Goal: Transaction & Acquisition: Obtain resource

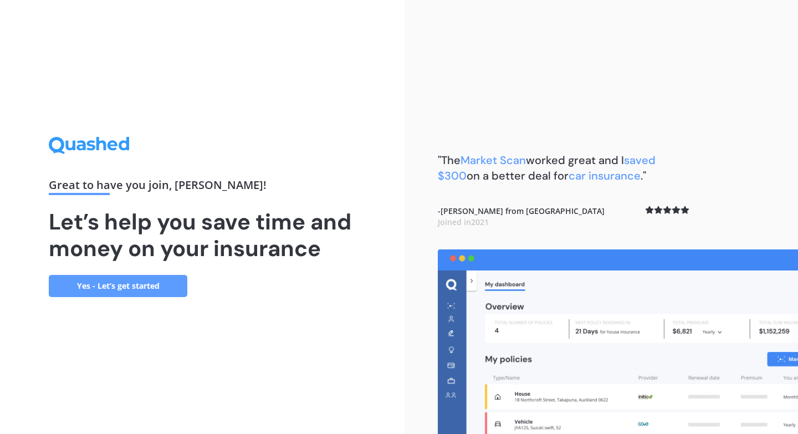
click at [122, 282] on link "Yes - Let’s get started" at bounding box center [118, 286] width 138 height 22
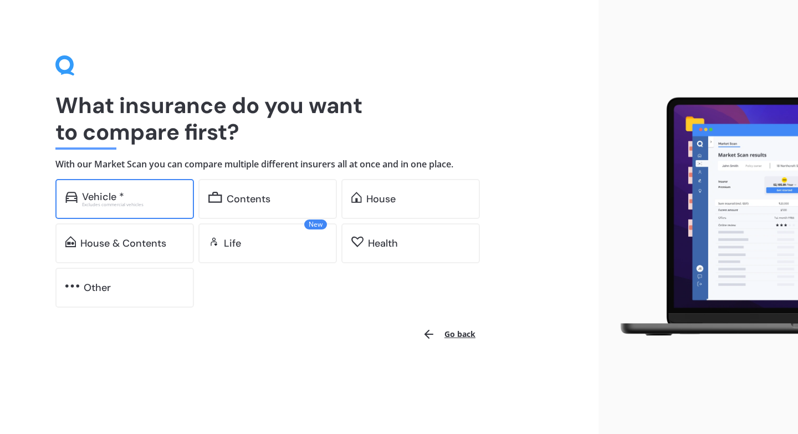
click at [121, 210] on div "Vehicle * Excludes commercial vehicles" at bounding box center [124, 199] width 138 height 40
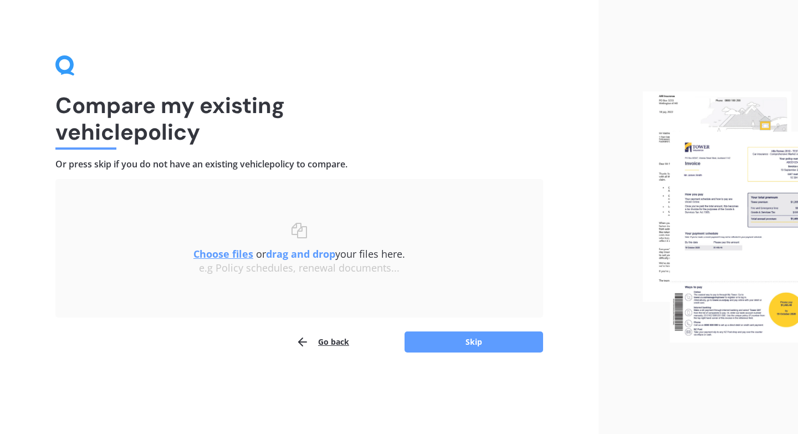
click at [211, 254] on u "Choose files" at bounding box center [223, 253] width 60 height 13
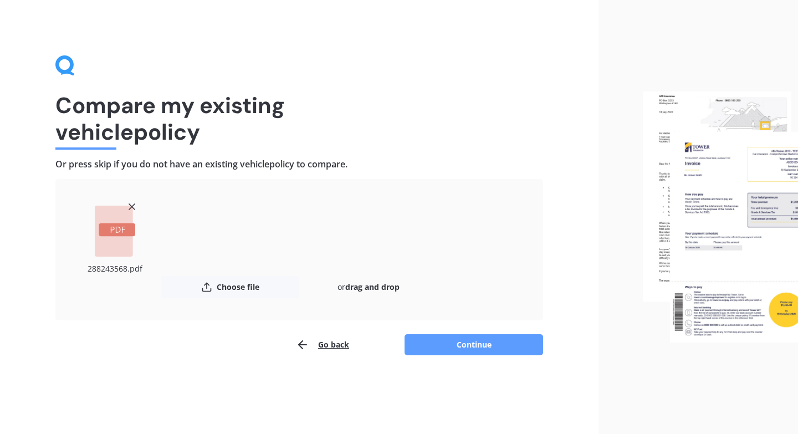
click at [131, 207] on line at bounding box center [132, 207] width 6 height 6
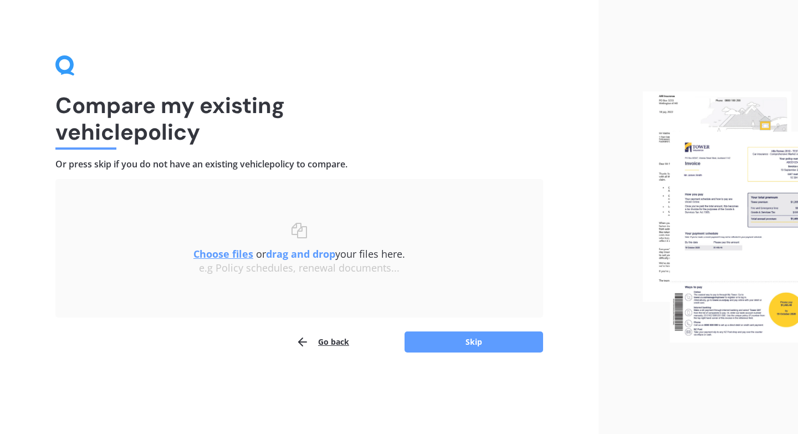
click at [228, 254] on u "Choose files" at bounding box center [223, 253] width 60 height 13
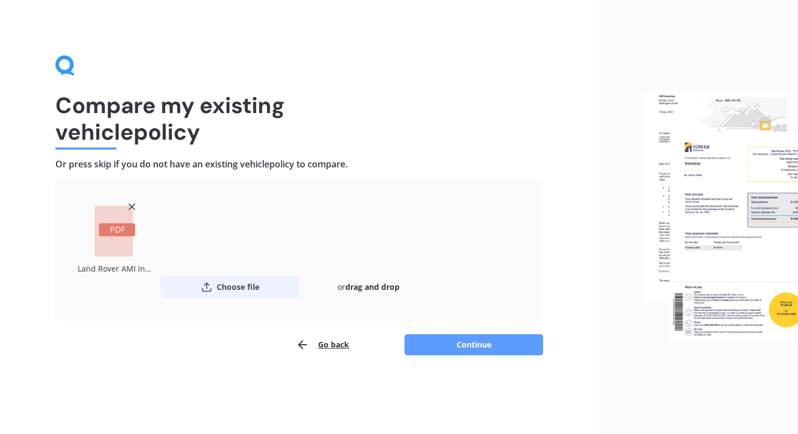
click at [234, 289] on button "Choose file" at bounding box center [230, 287] width 138 height 22
click at [484, 348] on button "Continue" at bounding box center [473, 344] width 138 height 21
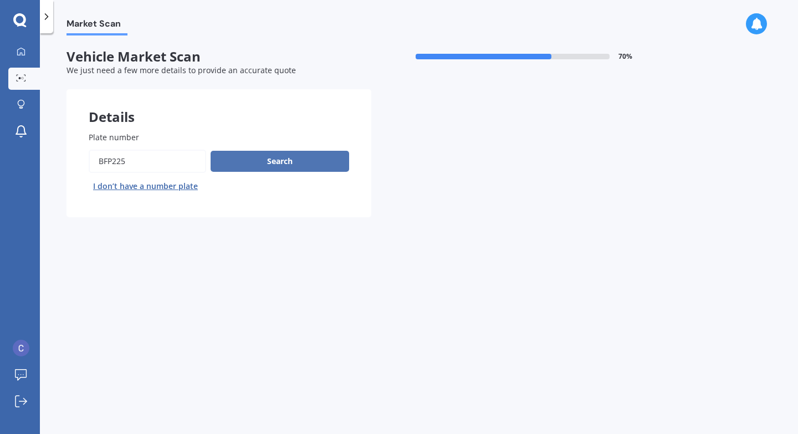
click at [333, 164] on button "Search" at bounding box center [279, 161] width 138 height 21
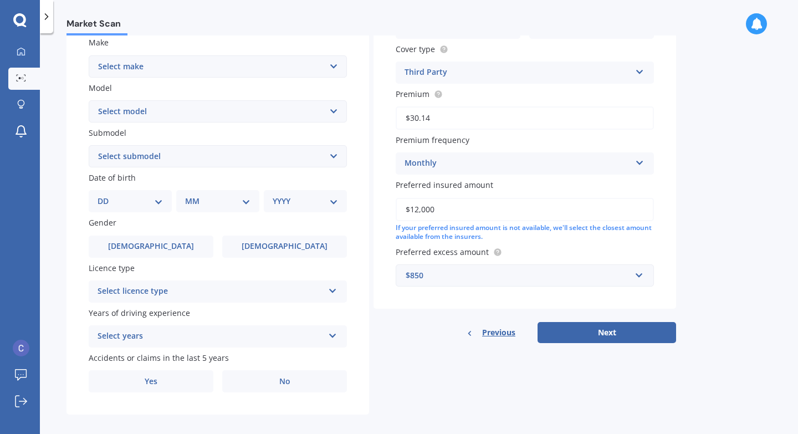
scroll to position [218, 0]
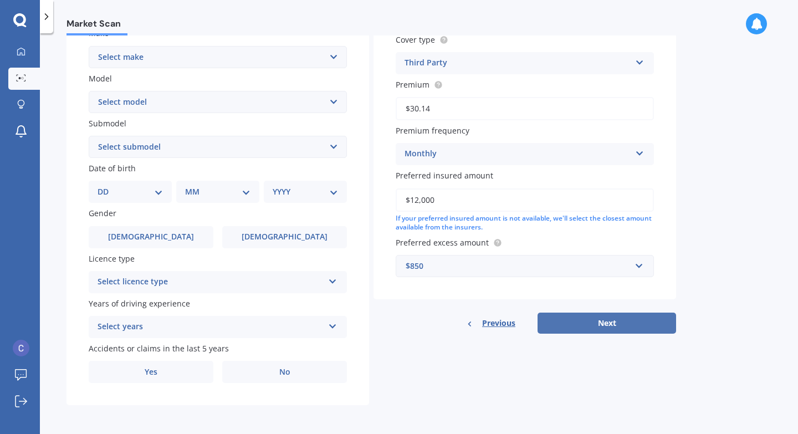
click at [514, 312] on button "Next" at bounding box center [606, 322] width 138 height 21
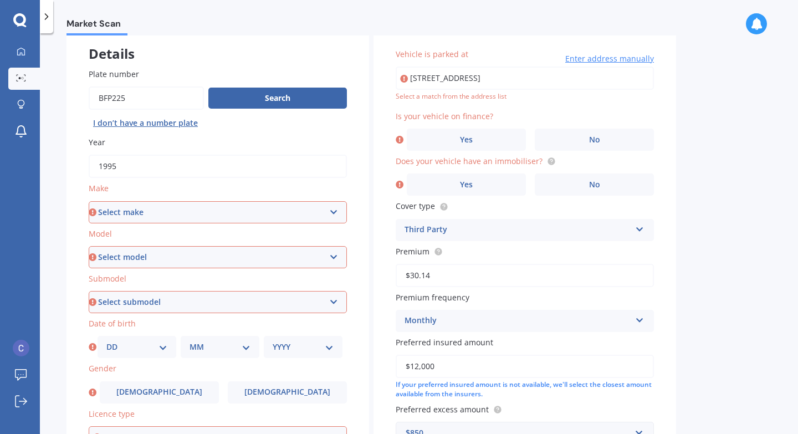
scroll to position [0, 0]
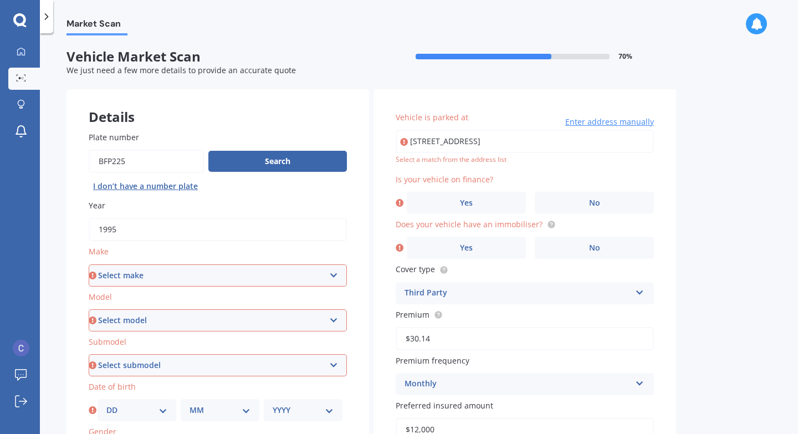
click at [313, 273] on select "Select make AC ALFA ROMEO ASTON [PERSON_NAME] AUDI AUSTIN BEDFORD Bentley BMW B…" at bounding box center [218, 275] width 258 height 22
click at [250, 276] on select "Select make AC ALFA ROMEO ASTON MARTIN AUDI AUSTIN BEDFORD Bentley BMW BYD CADI…" at bounding box center [218, 275] width 258 height 22
click at [514, 203] on label "No" at bounding box center [593, 203] width 119 height 22
click at [0, 0] on input "No" at bounding box center [0, 0] width 0 height 0
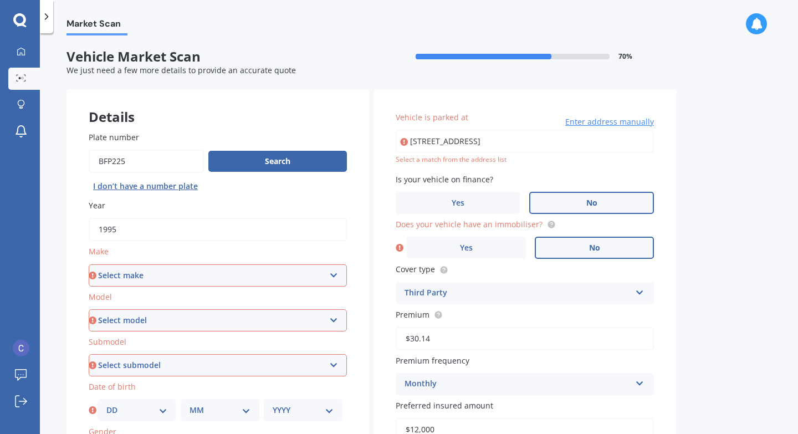
click at [514, 250] on span "No" at bounding box center [594, 247] width 11 height 9
click at [0, 0] on input "No" at bounding box center [0, 0] width 0 height 0
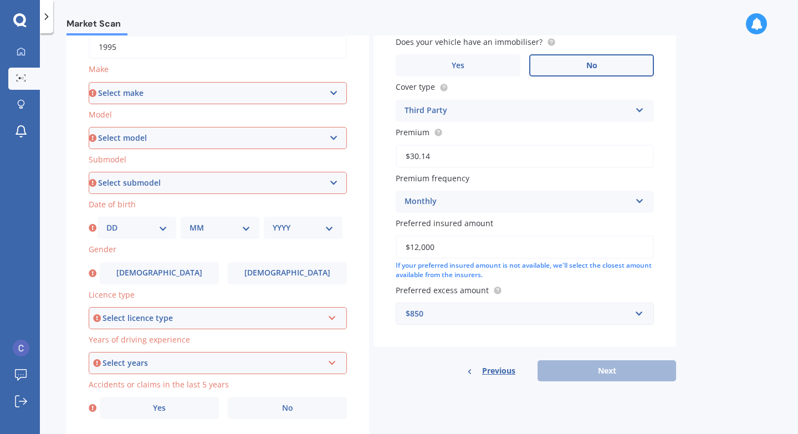
scroll to position [212, 0]
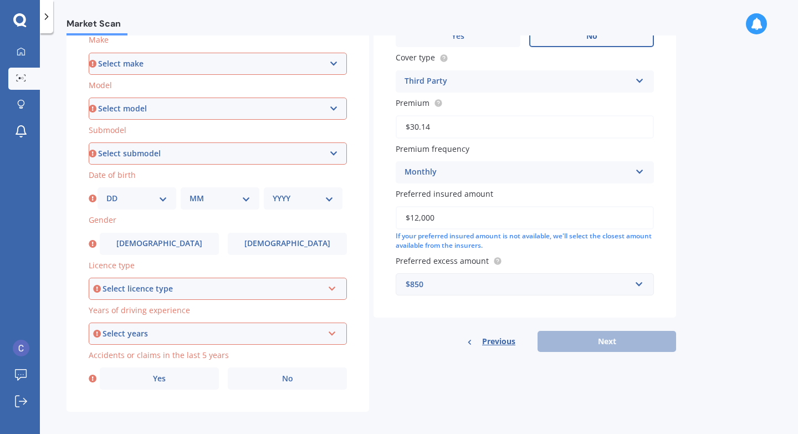
click at [322, 287] on div "Select licence type" at bounding box center [212, 288] width 220 height 12
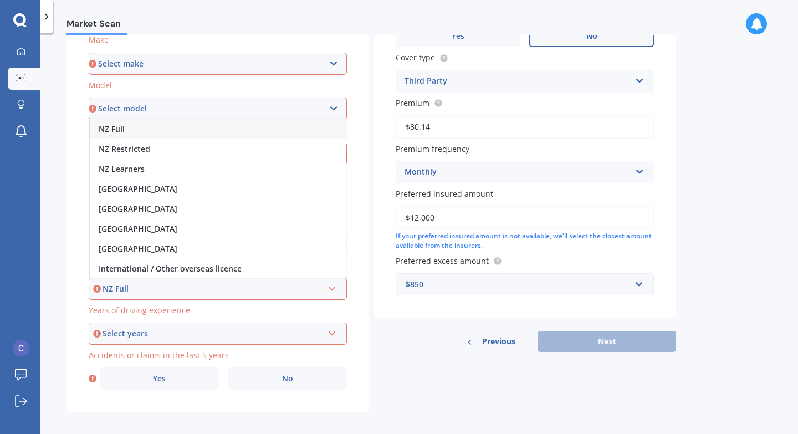
click at [290, 289] on div "NZ Full" at bounding box center [212, 288] width 220 height 12
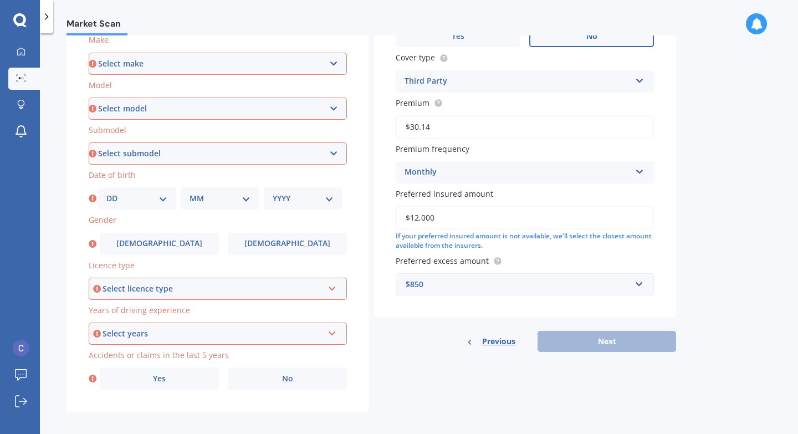
click at [315, 335] on div "Select years" at bounding box center [212, 333] width 220 height 12
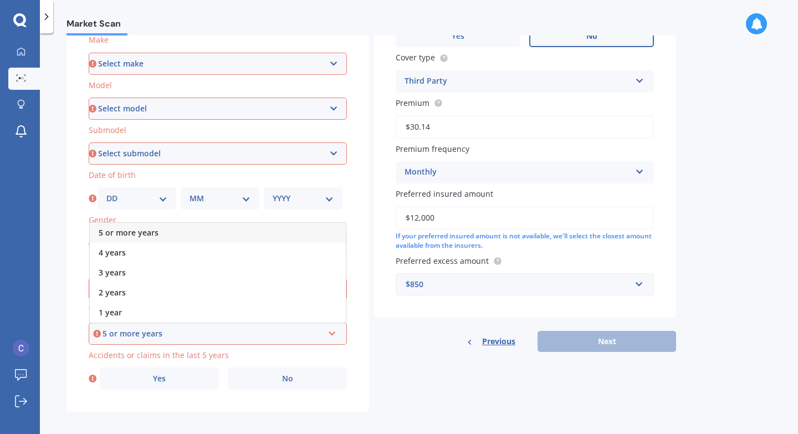
click at [301, 226] on div "5 or more years" at bounding box center [218, 233] width 256 height 20
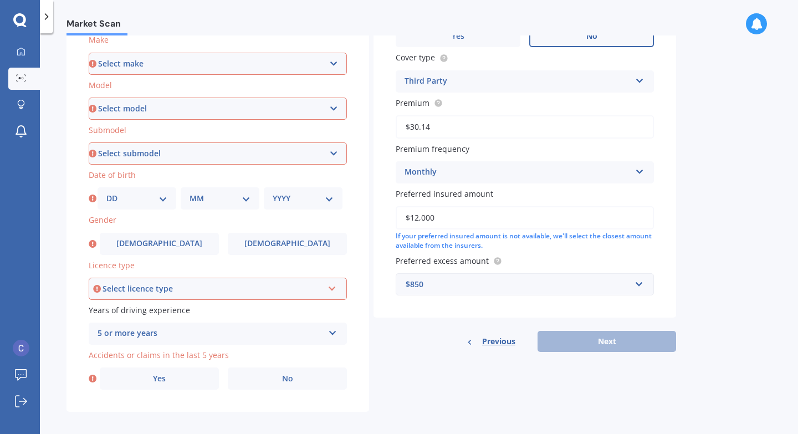
click at [300, 280] on div "Select licence type NZ Full NZ Restricted NZ Learners Australia United Kingdom …" at bounding box center [218, 288] width 258 height 22
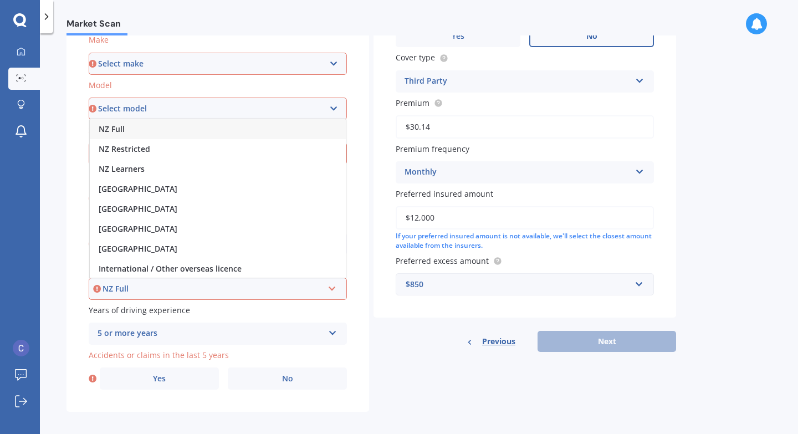
click at [152, 130] on div "NZ Full" at bounding box center [218, 129] width 256 height 20
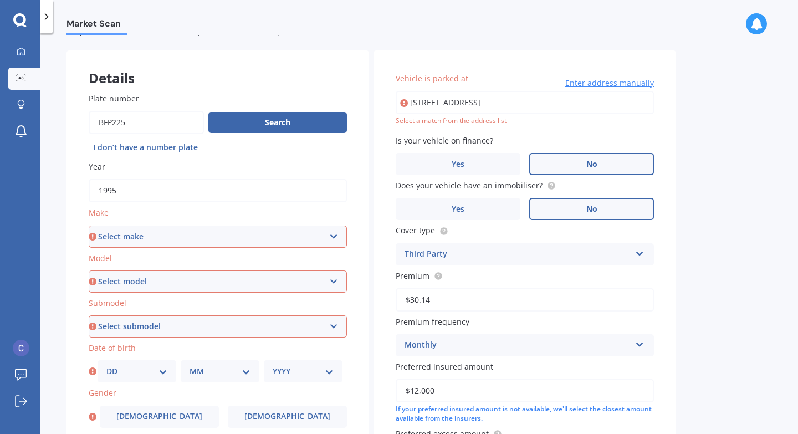
scroll to position [38, 0]
click at [140, 233] on select "Select make AC ALFA ROMEO ASTON MARTIN AUDI AUSTIN BEDFORD Bentley BMW BYD CADI…" at bounding box center [218, 237] width 258 height 22
select select "LANDROVER"
click at [136, 276] on select "Select model" at bounding box center [218, 282] width 258 height 22
select select "DISCOVERY"
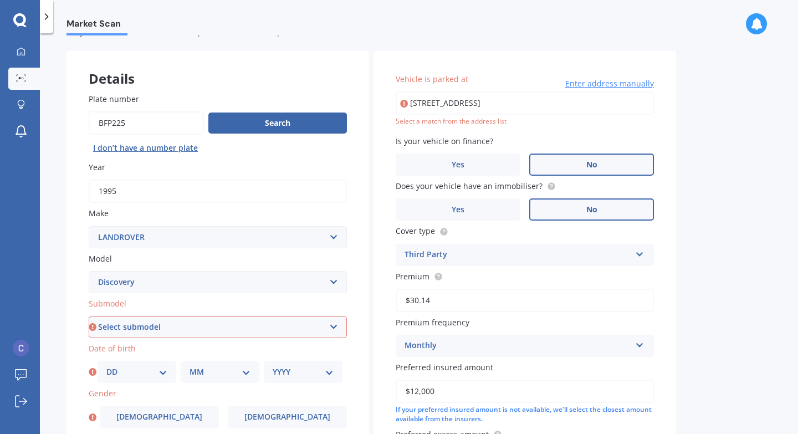
click at [135, 328] on select "Select submodel (All other) Diesel V8 petrol" at bounding box center [218, 327] width 258 height 22
select select "DIESEL"
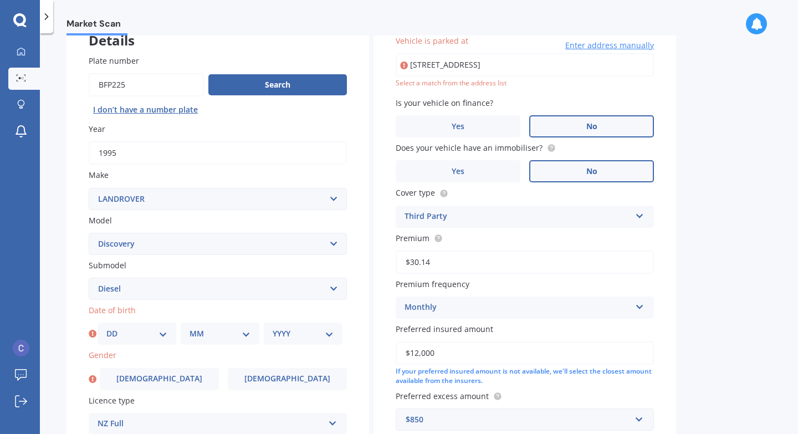
scroll to position [77, 0]
click at [92, 332] on icon at bounding box center [93, 332] width 8 height 11
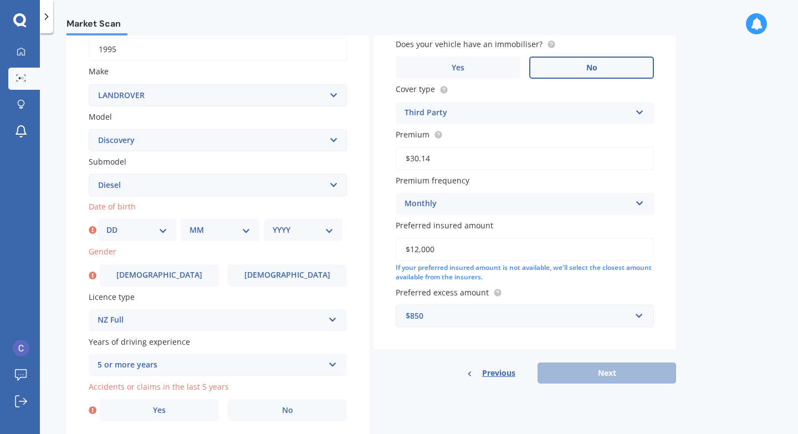
scroll to position [181, 0]
click at [166, 230] on select "DD 01 02 03 04 05 06 07 08 09 10 11 12 13 14 15 16 17 18 19 20 21 22 23 24 25 2…" at bounding box center [136, 229] width 61 height 12
select select "14"
click at [219, 236] on div "MM 01 02 03 04 05 06 07 08 09 10 11 12" at bounding box center [220, 229] width 79 height 22
click at [222, 230] on select "MM 01 02 03 04 05 06 07 08 09 10 11 12" at bounding box center [219, 229] width 61 height 12
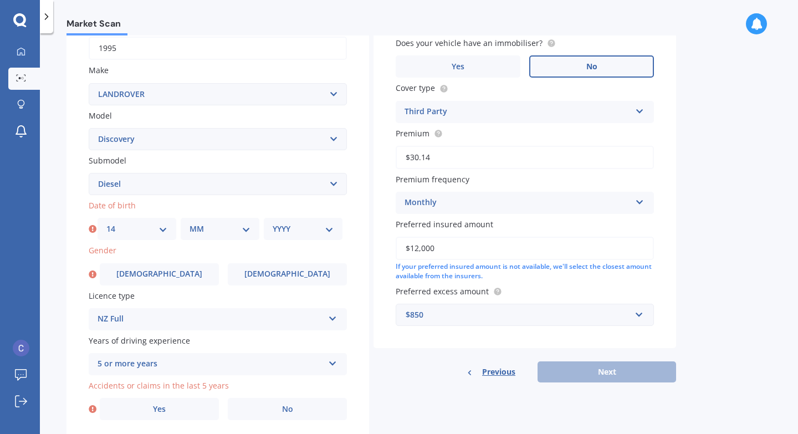
select select "05"
click at [305, 232] on select "YYYY 2025 2024 2023 2022 2021 2020 2019 2018 2017 2016 2015 2014 2013 2012 2011…" at bounding box center [302, 229] width 61 height 12
select select "1985"
click at [197, 284] on label "Male" at bounding box center [159, 274] width 119 height 22
click at [0, 0] on input "Male" at bounding box center [0, 0] width 0 height 0
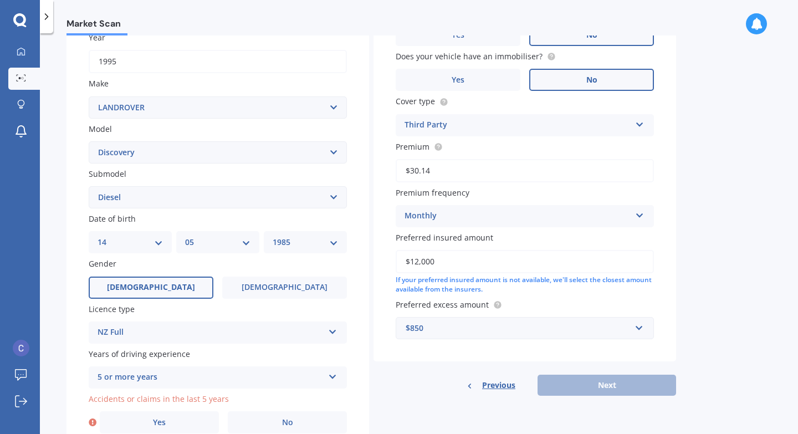
scroll to position [218, 0]
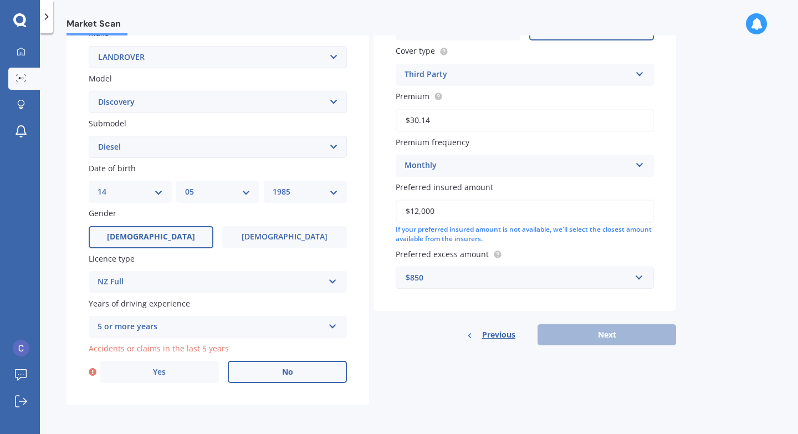
click at [286, 366] on label "No" at bounding box center [287, 372] width 119 height 22
click at [0, 0] on input "No" at bounding box center [0, 0] width 0 height 0
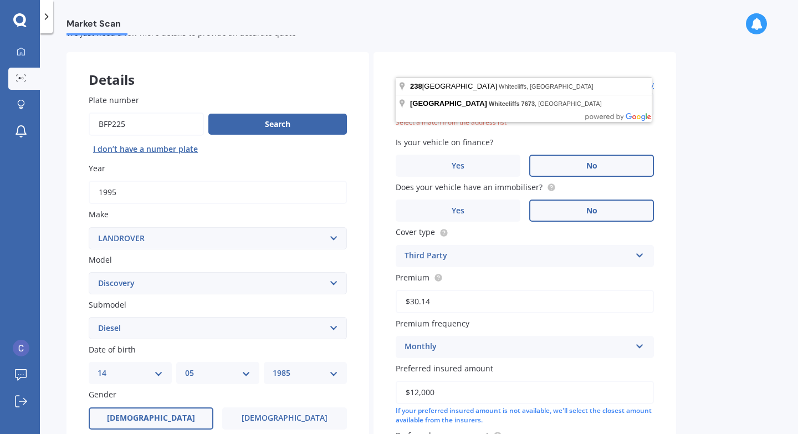
scroll to position [0, 0]
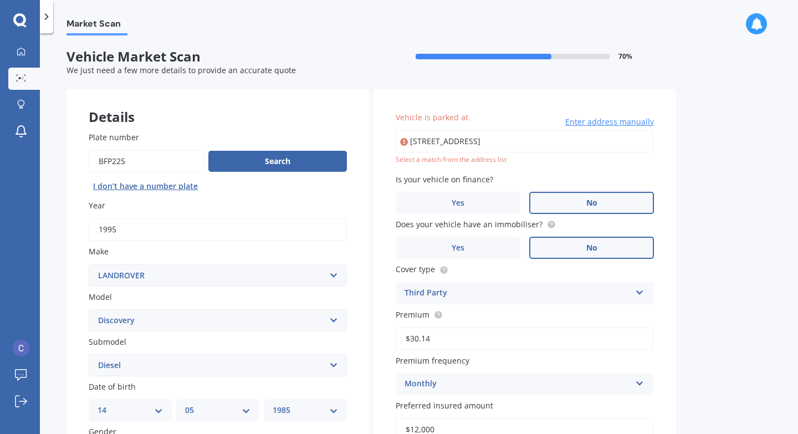
type input "238 Whitecliffs Road, Whitecliffs 7673"
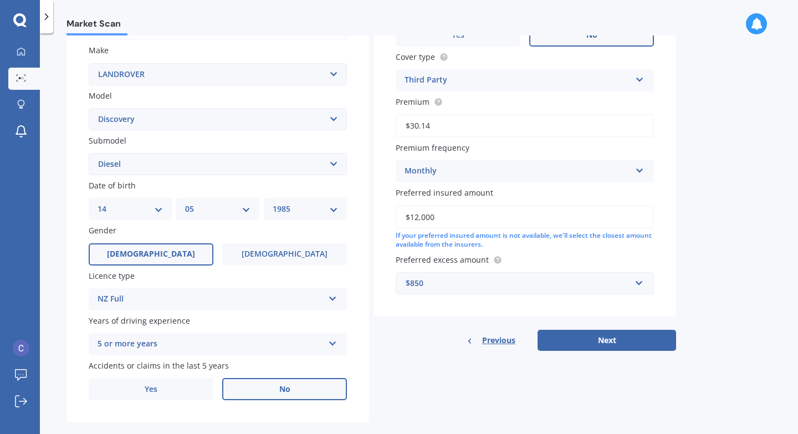
scroll to position [218, 0]
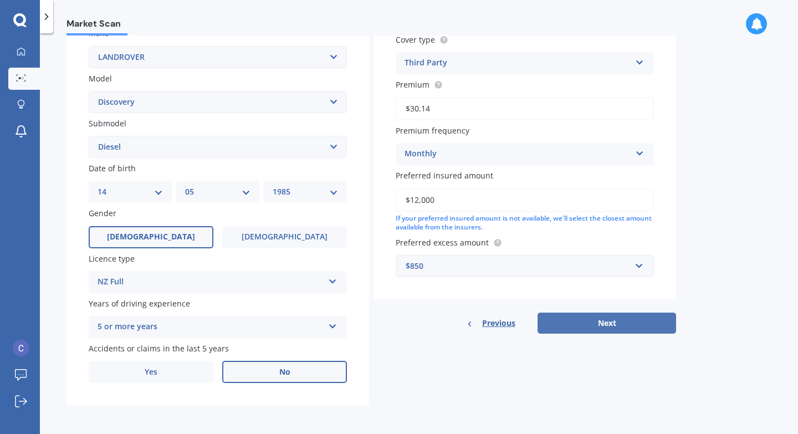
click at [514, 324] on button "Next" at bounding box center [606, 322] width 138 height 21
select select "14"
select select "05"
select select "1985"
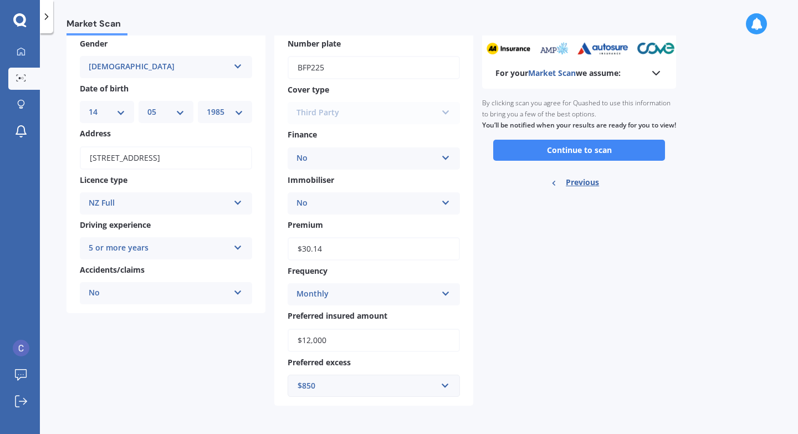
scroll to position [59, 0]
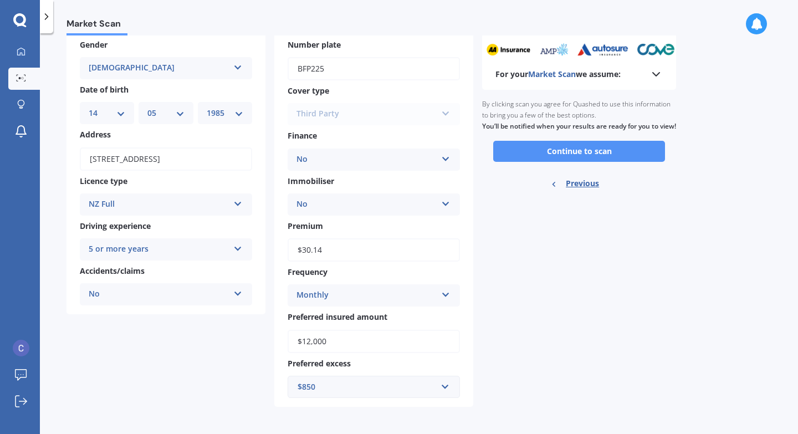
click at [514, 162] on button "Continue to scan" at bounding box center [579, 151] width 172 height 21
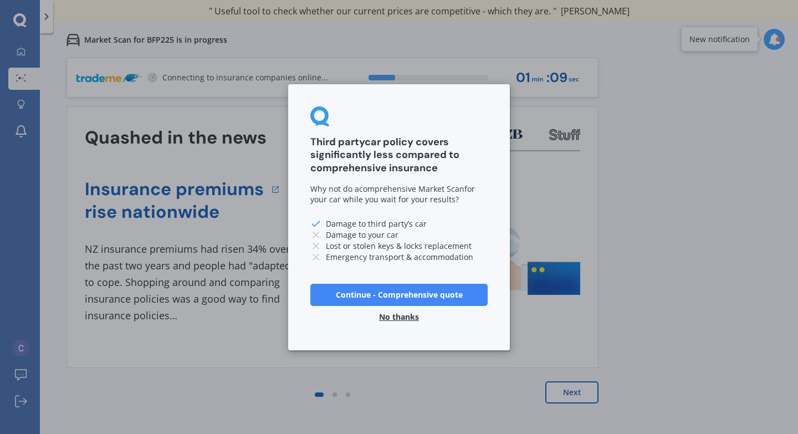
click at [402, 315] on button "No thanks" at bounding box center [398, 316] width 53 height 22
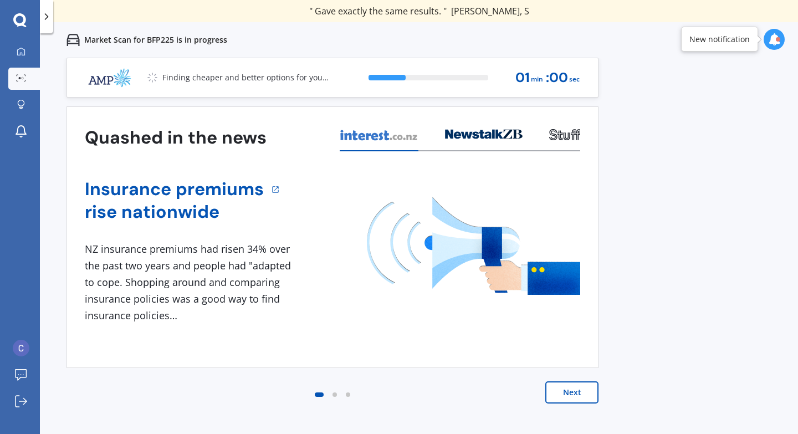
click at [514, 366] on button "Next" at bounding box center [571, 392] width 53 height 22
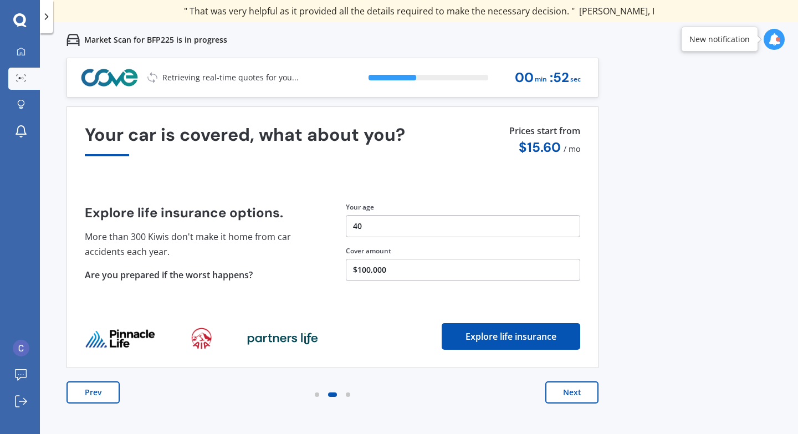
click at [514, 366] on button "Next" at bounding box center [571, 392] width 53 height 22
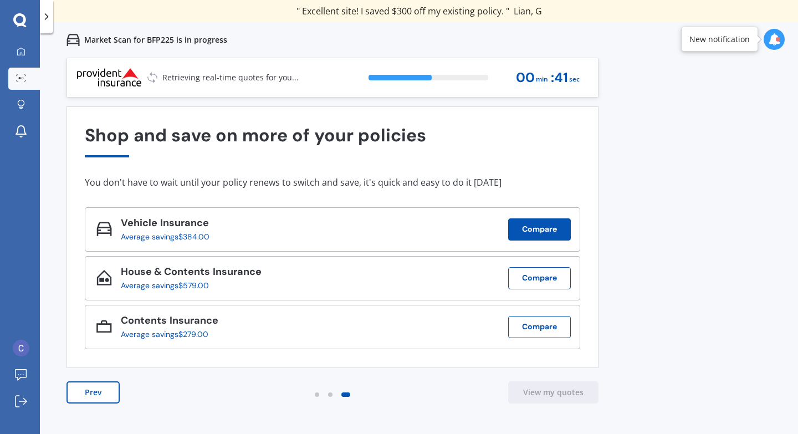
click at [514, 225] on button "Compare" at bounding box center [539, 229] width 63 height 22
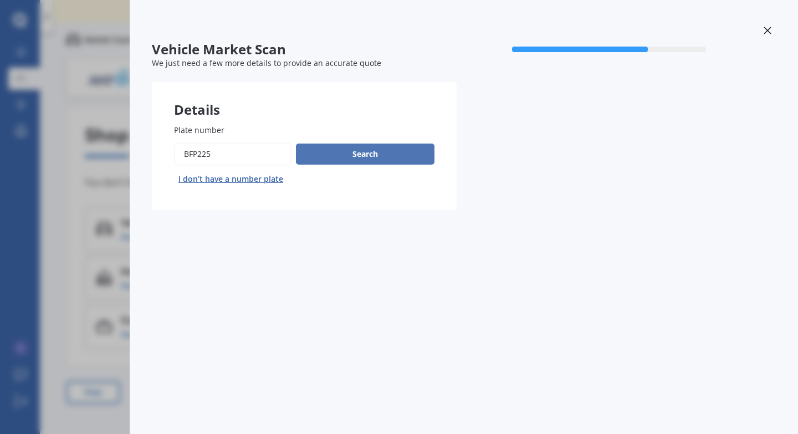
click at [375, 161] on button "Search" at bounding box center [365, 153] width 138 height 21
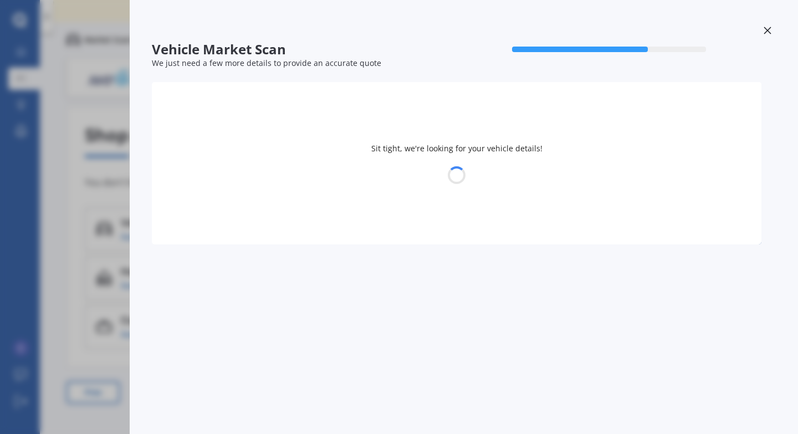
select select "14"
select select "05"
select select "1985"
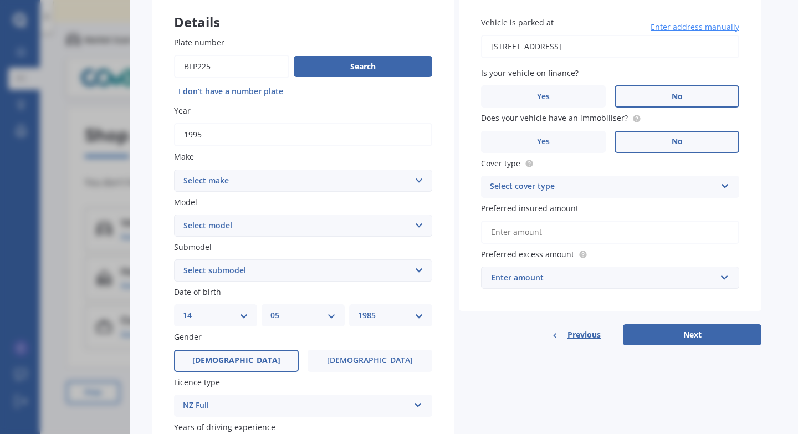
scroll to position [85, 0]
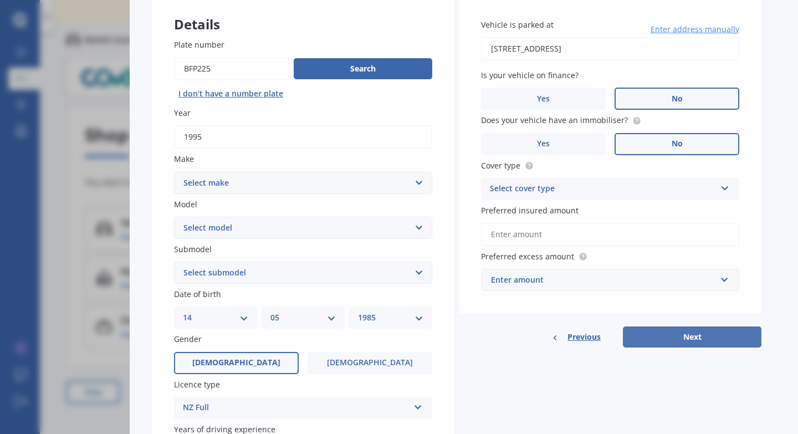
click at [514, 341] on button "Next" at bounding box center [692, 336] width 138 height 21
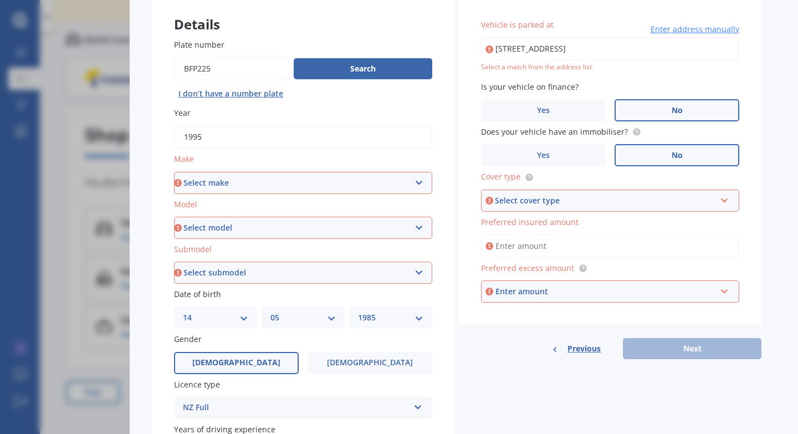
click at [424, 180] on select "Select make AC ALFA ROMEO ASTON MARTIN AUDI AUSTIN BEDFORD Bentley BMW BYD CADI…" at bounding box center [303, 183] width 258 height 22
click at [111, 151] on div "Vehicle Market Scan 70 % We just need a few more details to provide an accurate…" at bounding box center [399, 217] width 798 height 434
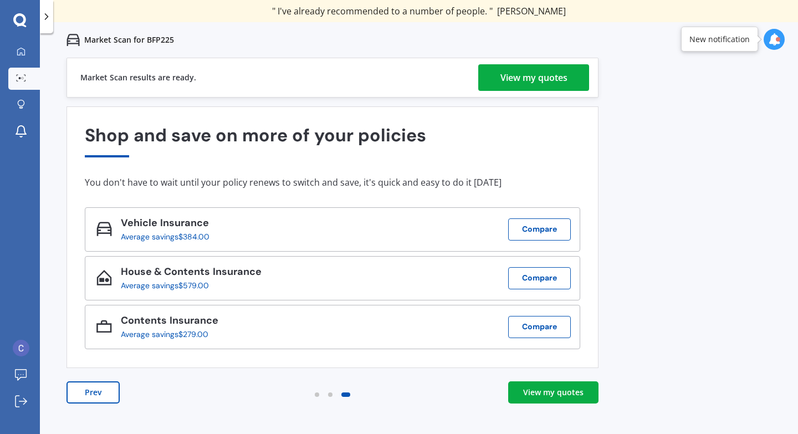
click at [514, 76] on div "View my quotes" at bounding box center [533, 77] width 67 height 27
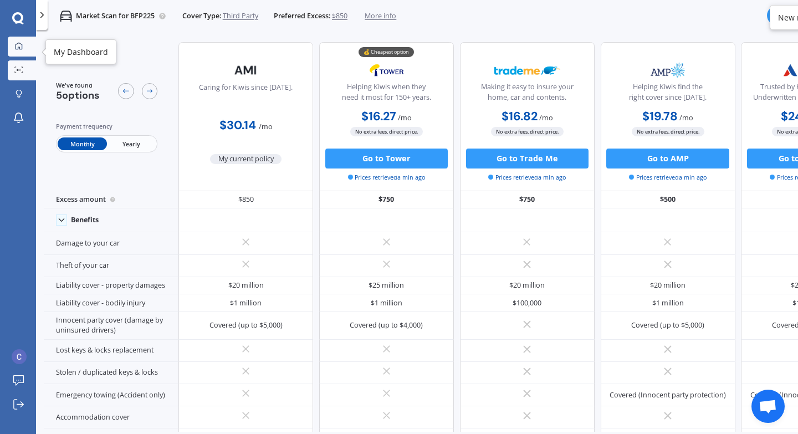
click at [17, 42] on icon at bounding box center [19, 46] width 8 height 8
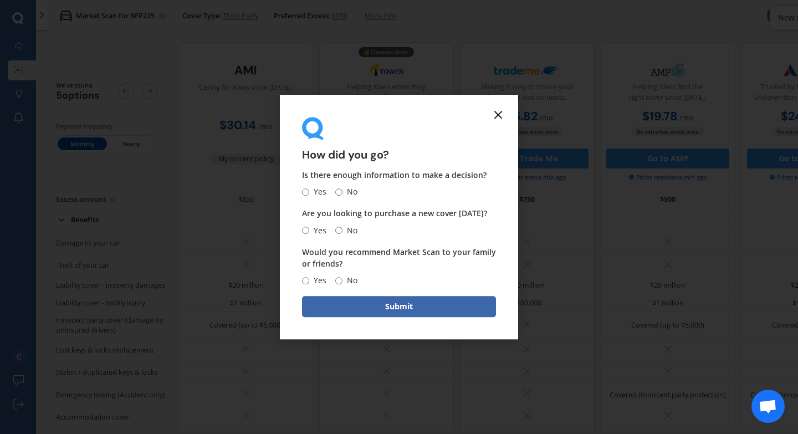
click at [307, 277] on input "Yes" at bounding box center [305, 280] width 7 height 7
radio input "true"
click at [339, 231] on input "No" at bounding box center [338, 230] width 7 height 7
radio input "true"
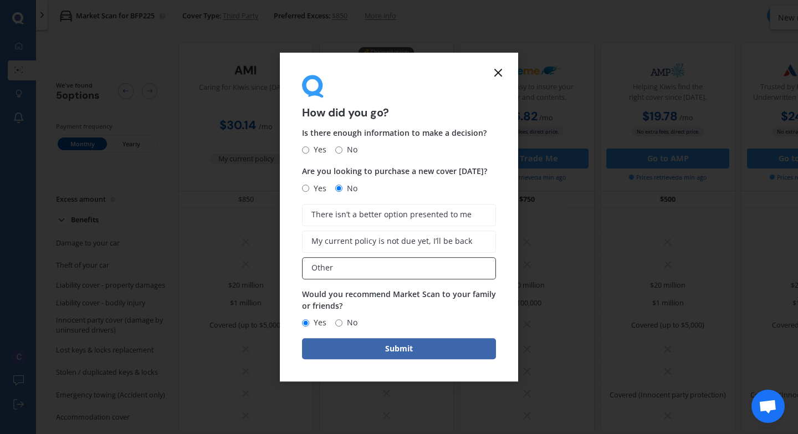
click at [364, 267] on label "Other" at bounding box center [399, 268] width 194 height 22
click at [0, 0] on input "Other" at bounding box center [0, 0] width 0 height 0
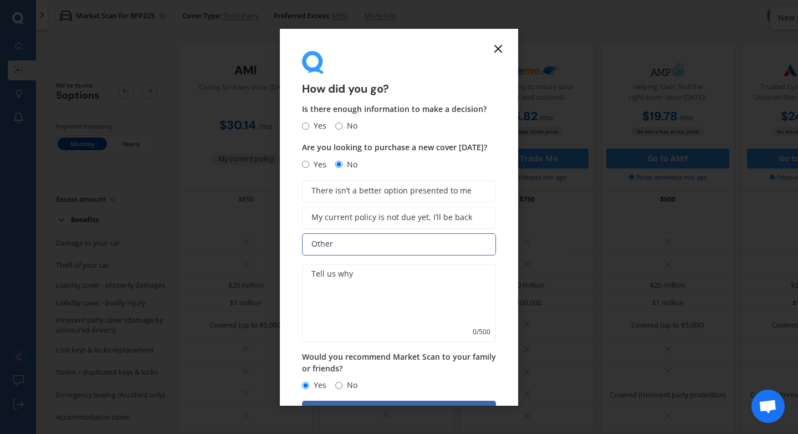
click at [371, 281] on textarea at bounding box center [399, 303] width 194 height 78
type textarea "want to add more policies, compare as a set"
click at [321, 128] on span "Yes" at bounding box center [317, 125] width 17 height 13
click at [309, 128] on input "Yes" at bounding box center [305, 125] width 7 height 7
radio input "true"
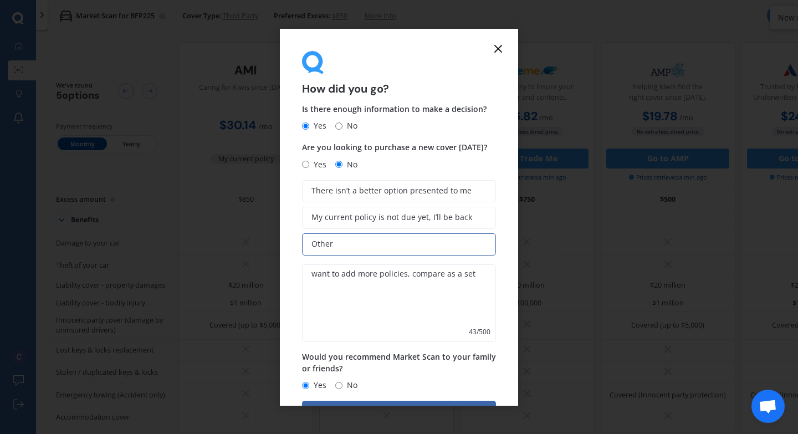
scroll to position [38, 0]
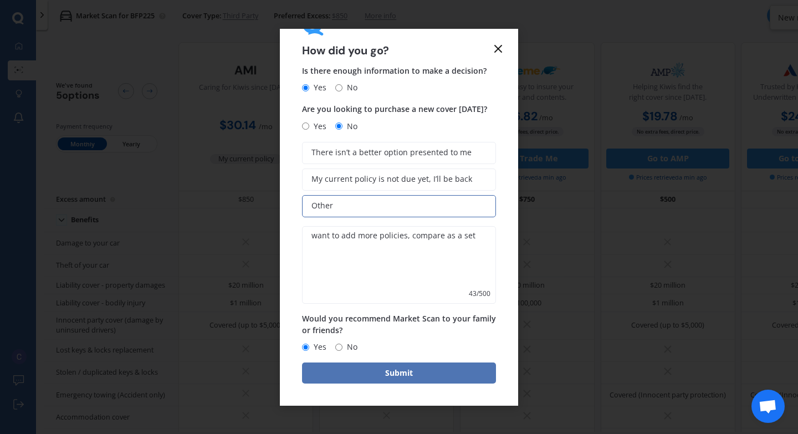
click at [371, 366] on button "Submit" at bounding box center [399, 372] width 194 height 21
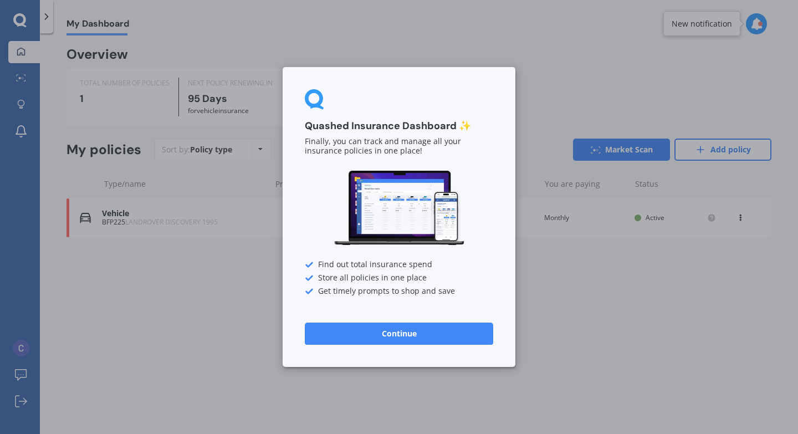
click at [234, 328] on div "Quashed Insurance Dashboard ✨ Finally, you can track and manage all your insura…" at bounding box center [399, 217] width 798 height 434
click at [389, 336] on button "Continue" at bounding box center [399, 333] width 188 height 22
